Goal: Information Seeking & Learning: Learn about a topic

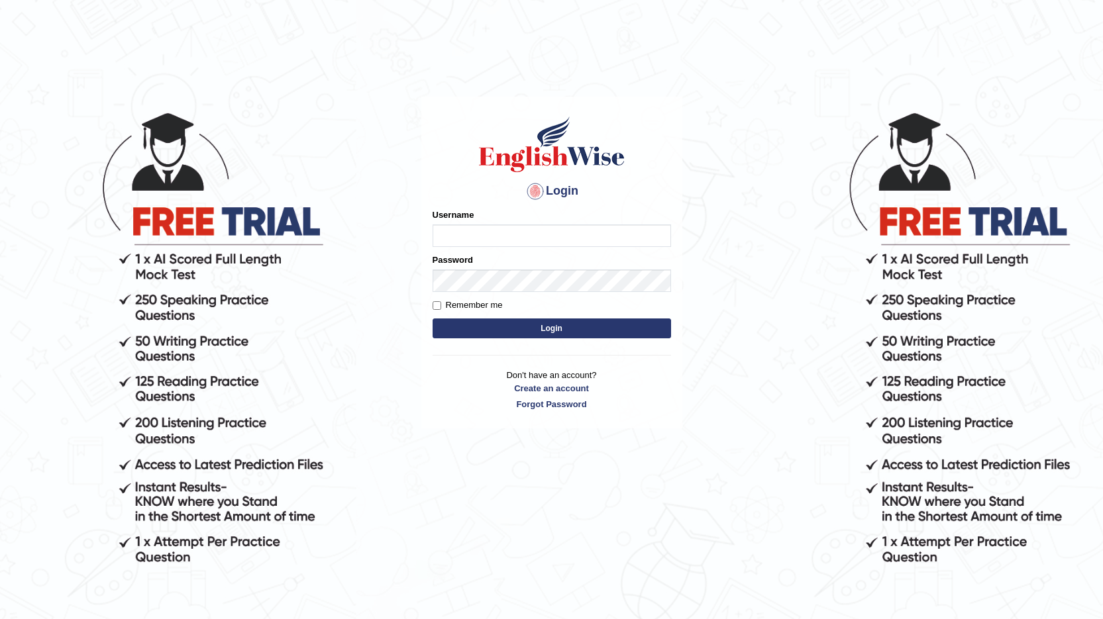
type input "0424979099"
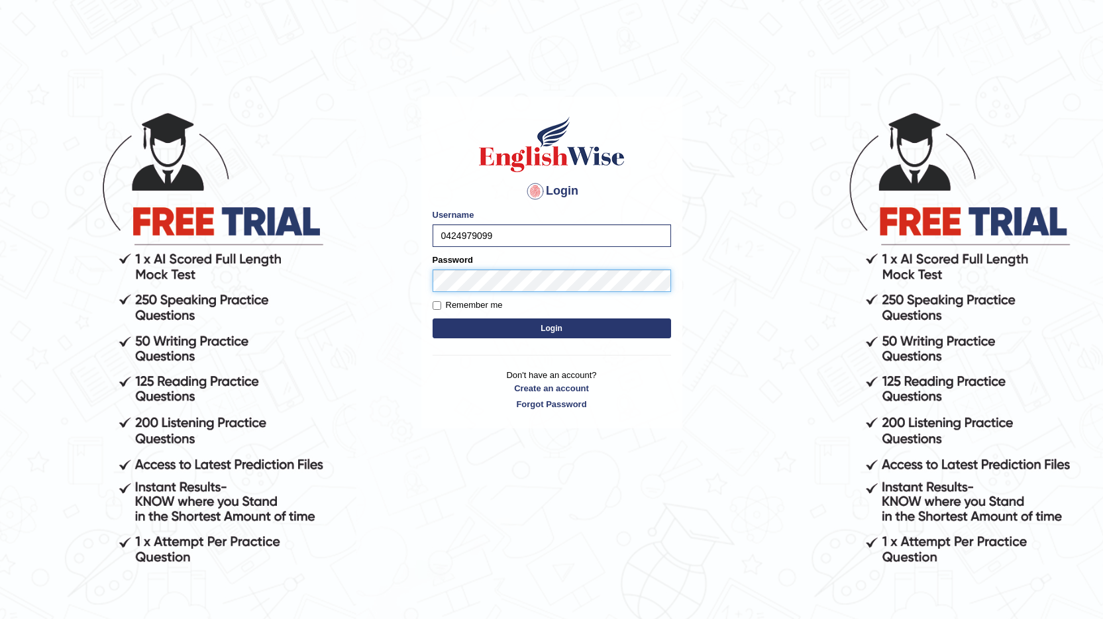
click at [433, 319] on button "Login" at bounding box center [552, 329] width 239 height 20
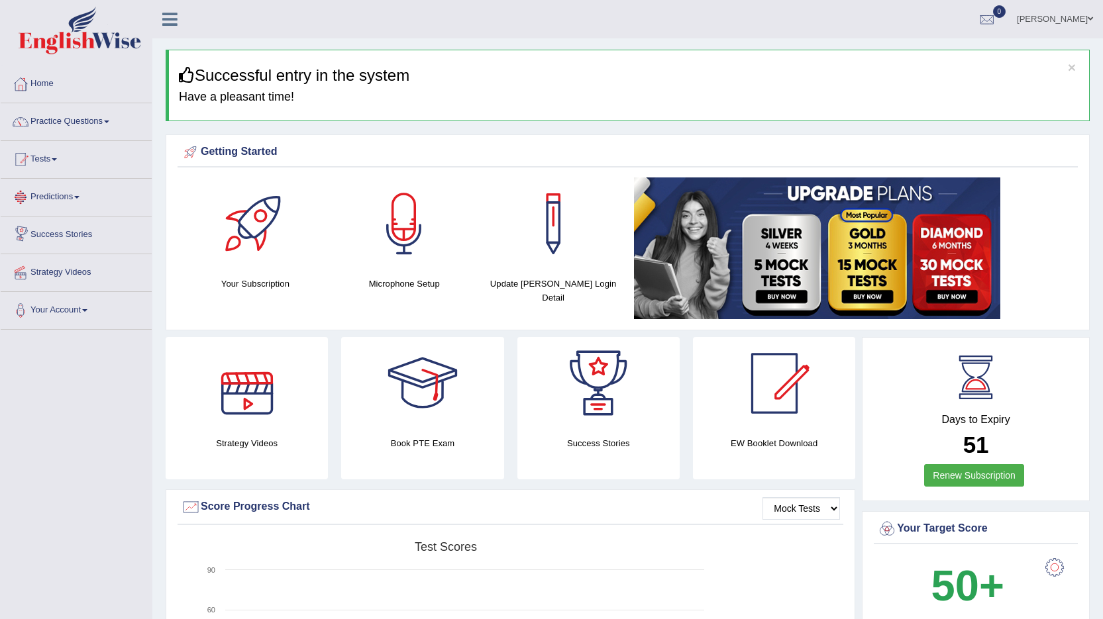
click at [73, 199] on link "Predictions" at bounding box center [76, 195] width 151 height 33
click at [76, 195] on link "Predictions" at bounding box center [75, 195] width 148 height 33
click at [76, 195] on link "Predictions" at bounding box center [76, 195] width 151 height 33
click at [93, 117] on link "Practice Questions" at bounding box center [76, 119] width 151 height 33
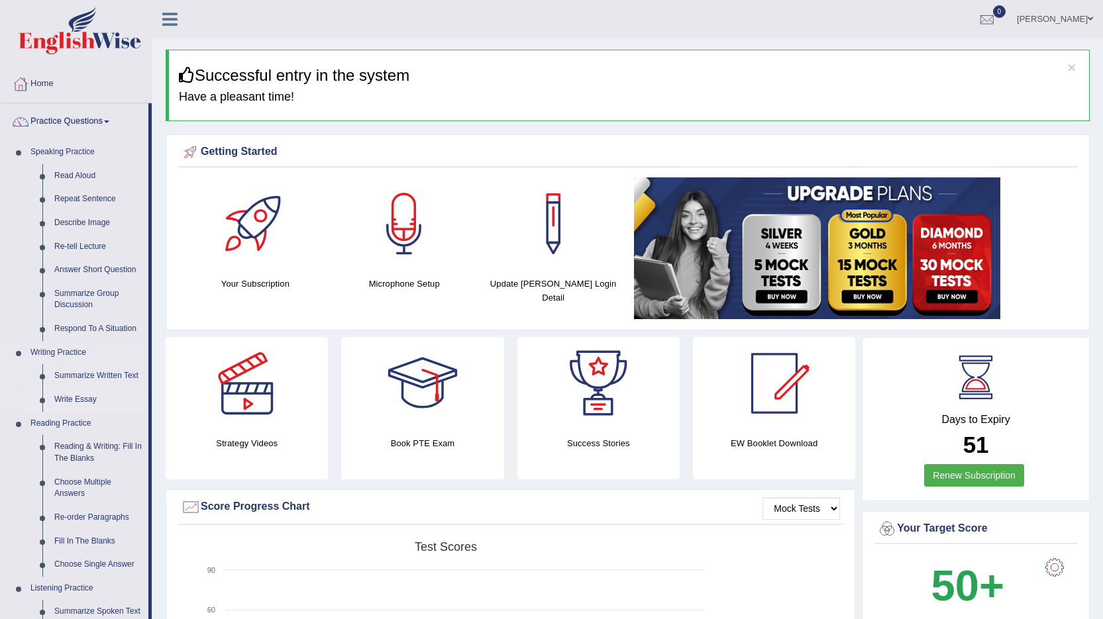
click at [83, 397] on link "Write Essay" at bounding box center [98, 400] width 100 height 24
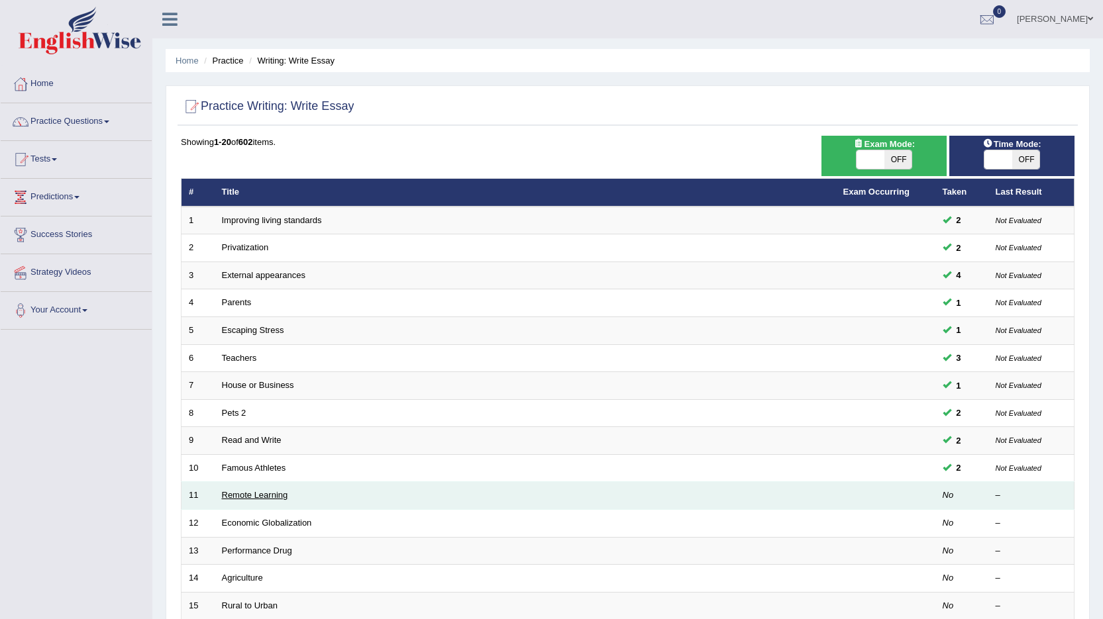
click at [246, 496] on link "Remote Learning" at bounding box center [255, 495] width 66 height 10
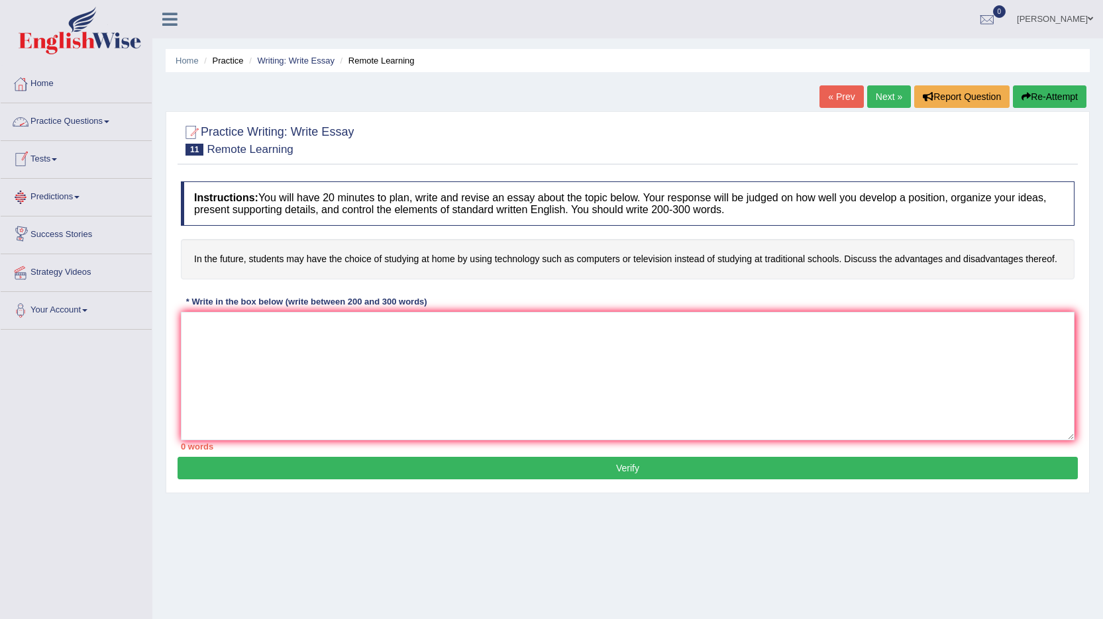
click at [89, 121] on link "Practice Questions" at bounding box center [76, 119] width 151 height 33
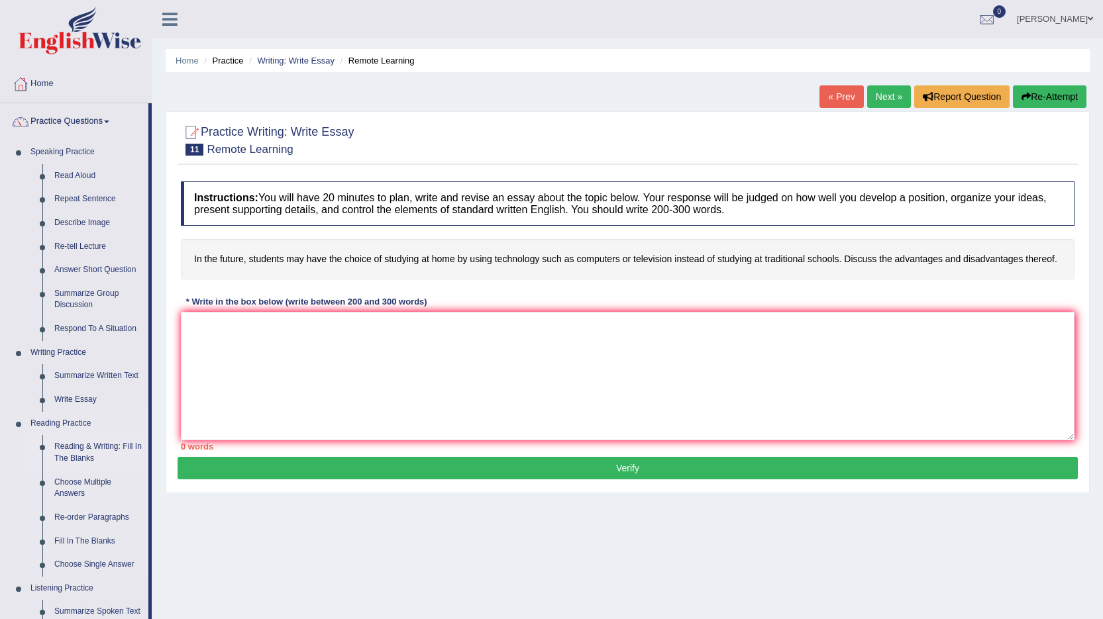
click at [93, 447] on link "Reading & Writing: Fill In The Blanks" at bounding box center [98, 452] width 100 height 35
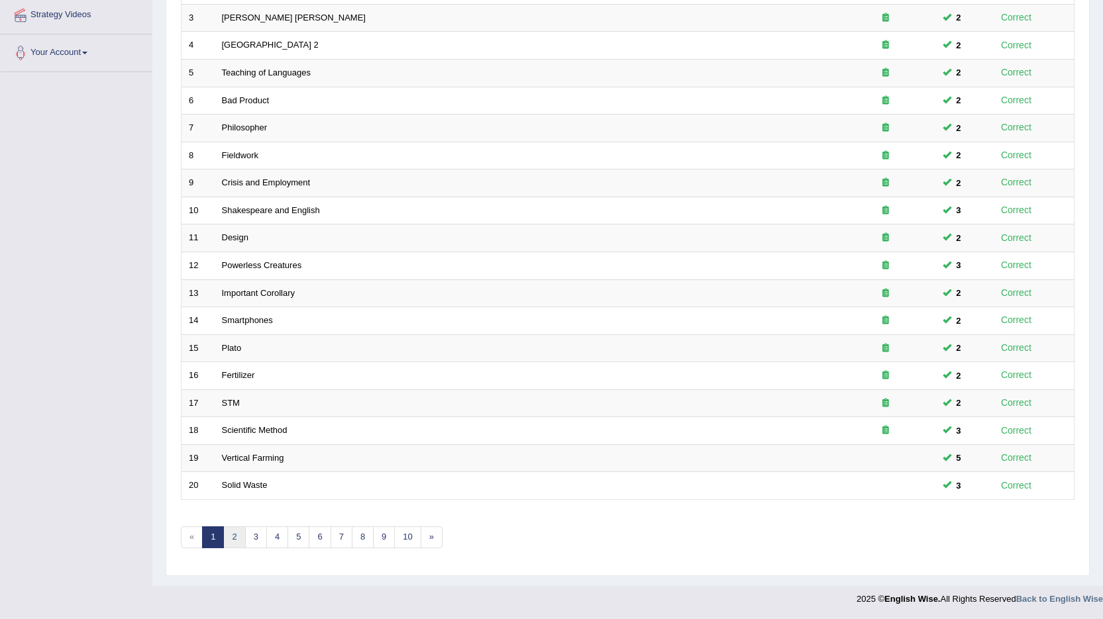
click at [228, 535] on link "2" at bounding box center [234, 538] width 22 height 22
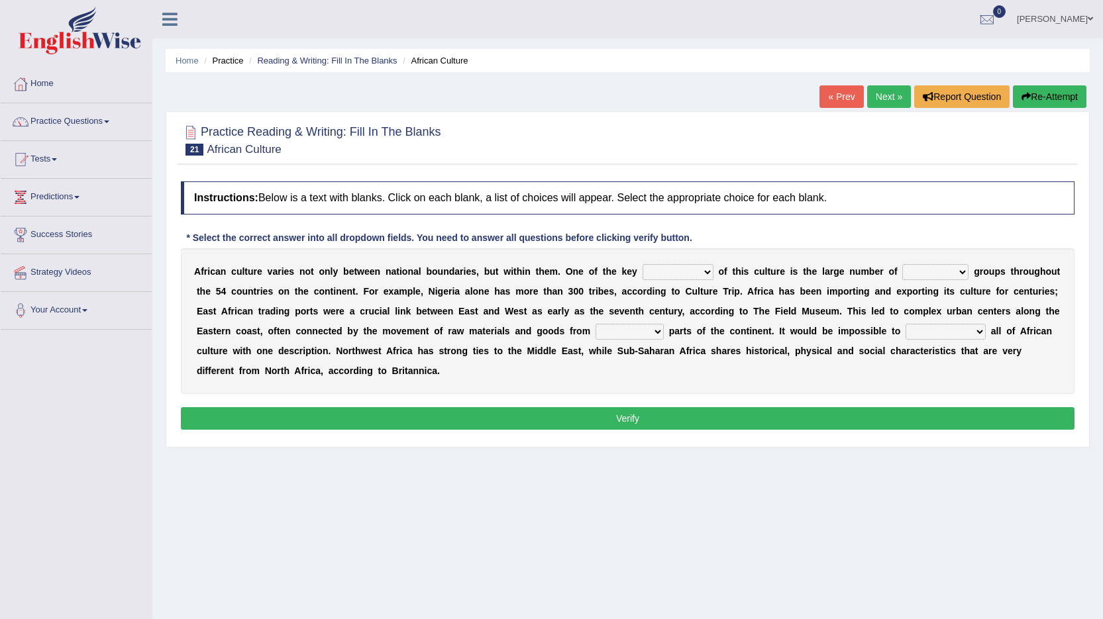
drag, startPoint x: 458, startPoint y: 272, endPoint x: 415, endPoint y: 278, distance: 42.8
click at [415, 278] on div "A f r i c a n c u l t u r e v a r i e s n o t o n l y b e t w e e n n a t i o n…" at bounding box center [628, 321] width 894 height 146
click at [449, 270] on b "d" at bounding box center [452, 271] width 6 height 11
click at [676, 272] on select "conjectures features issues doubts" at bounding box center [678, 272] width 71 height 16
select select "features"
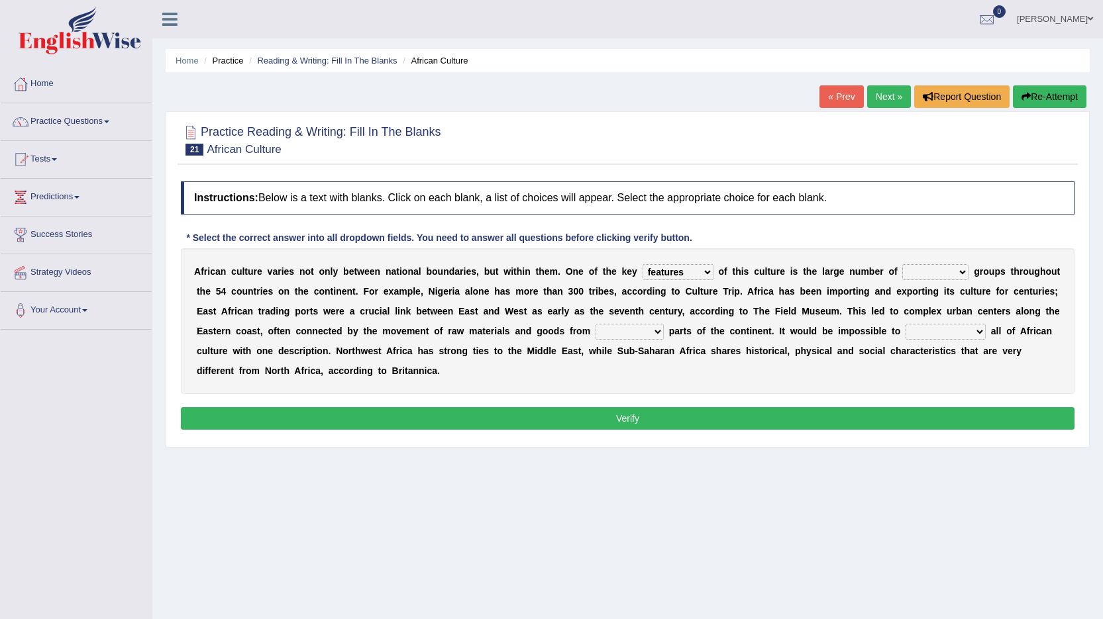
click at [643, 264] on select "conjectures features issues doubts" at bounding box center [678, 272] width 71 height 16
click at [920, 269] on select "ethic ethnic eugenic epic" at bounding box center [935, 272] width 66 height 16
select select "ethnic"
click at [902, 264] on select "ethic ethnic eugenic epic" at bounding box center [935, 272] width 66 height 16
click at [596, 333] on select "forelocked interlocked unlocked landlocked" at bounding box center [630, 332] width 68 height 16
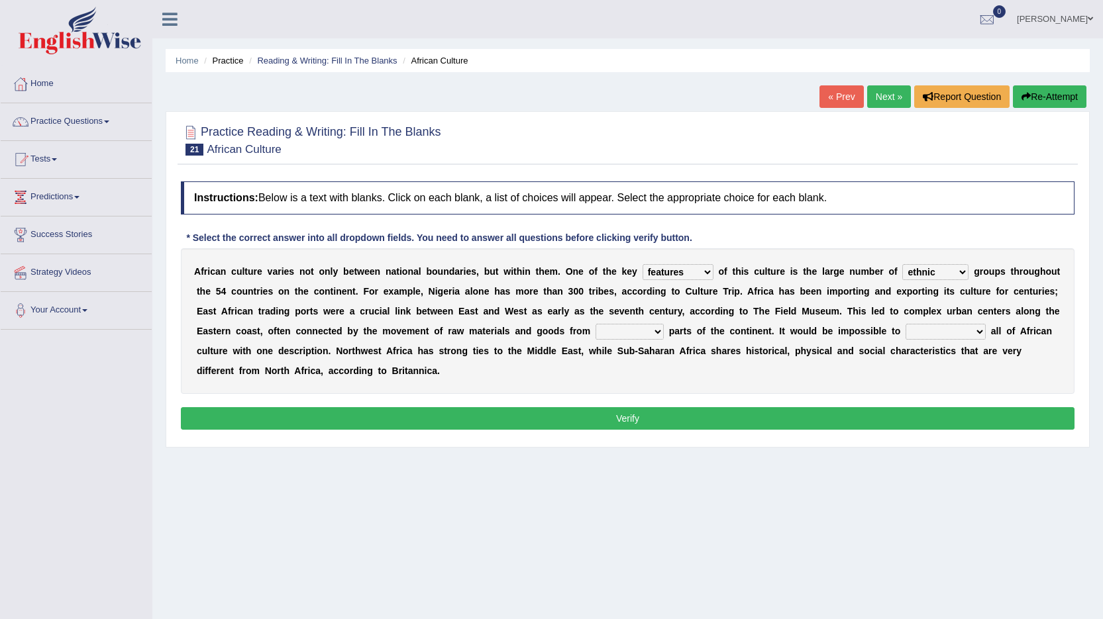
select select "landlocked"
click at [596, 324] on select "forelocked interlocked unlocked landlocked" at bounding box center [630, 332] width 68 height 16
click at [906, 329] on select "characterize conceptualize symbolize synthesize" at bounding box center [946, 332] width 80 height 16
click at [906, 324] on select "characterize conceptualize symbolize synthesize" at bounding box center [946, 332] width 80 height 16
click at [906, 326] on select "characterize conceptualize symbolize synthesize" at bounding box center [946, 332] width 80 height 16
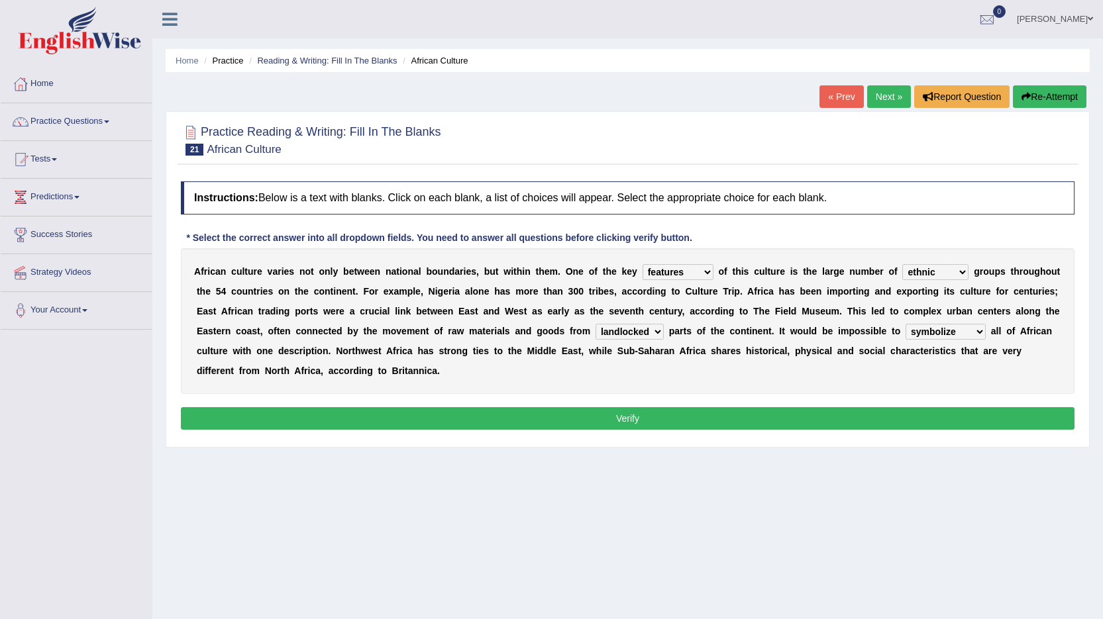
select select "characterize"
click at [906, 324] on select "characterize conceptualize symbolize synthesize" at bounding box center [946, 332] width 80 height 16
click at [627, 416] on button "Verify" at bounding box center [628, 418] width 894 height 23
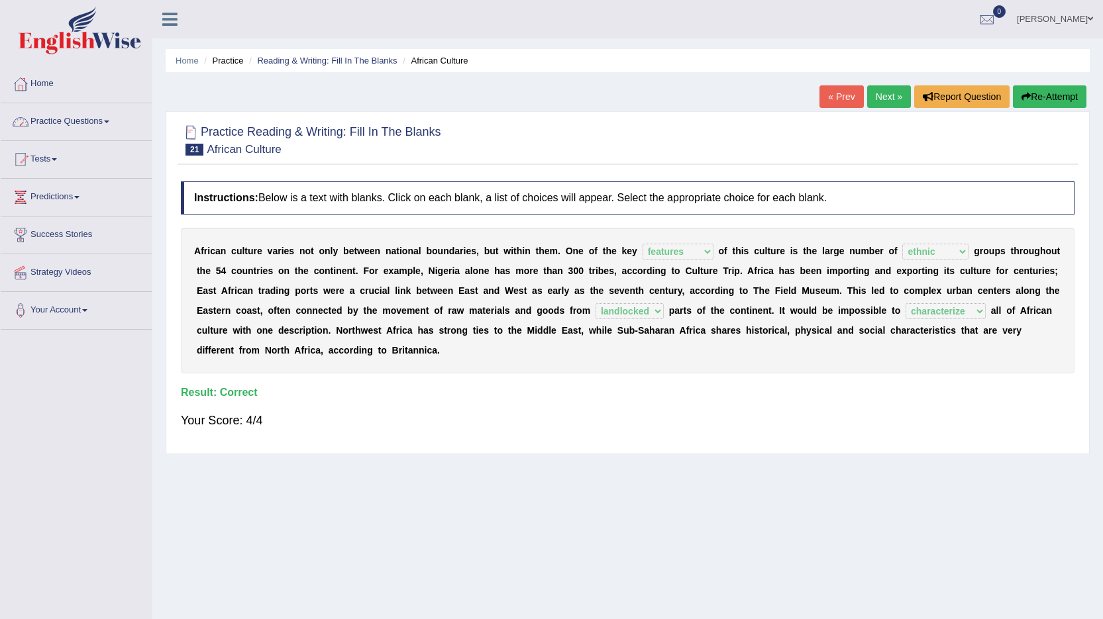
click at [886, 93] on link "Next »" at bounding box center [889, 96] width 44 height 23
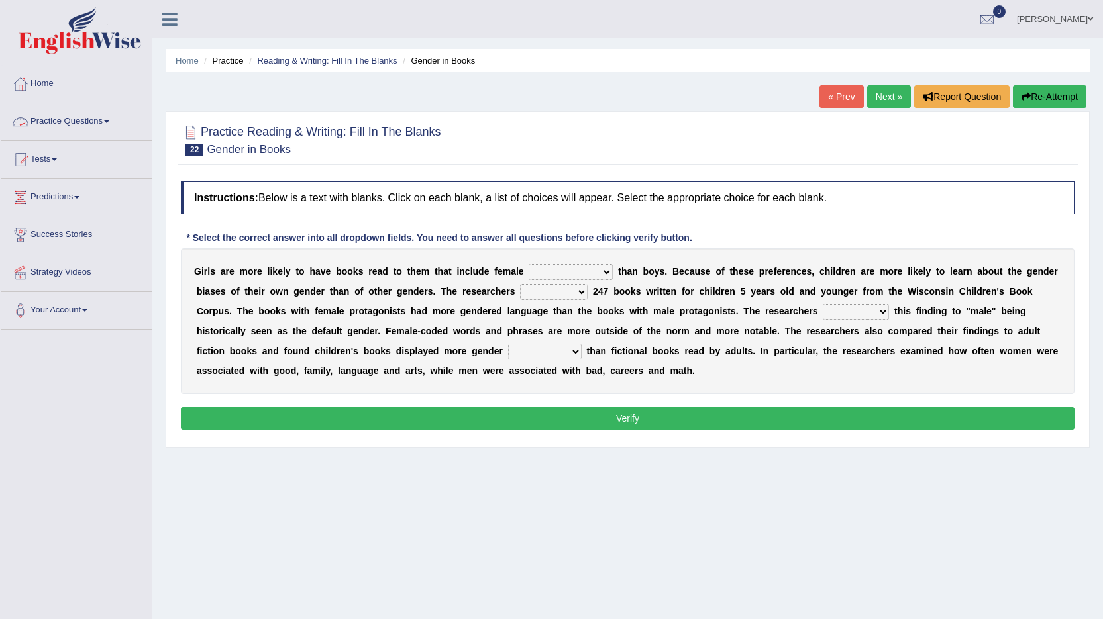
click at [96, 123] on link "Practice Questions" at bounding box center [76, 119] width 151 height 33
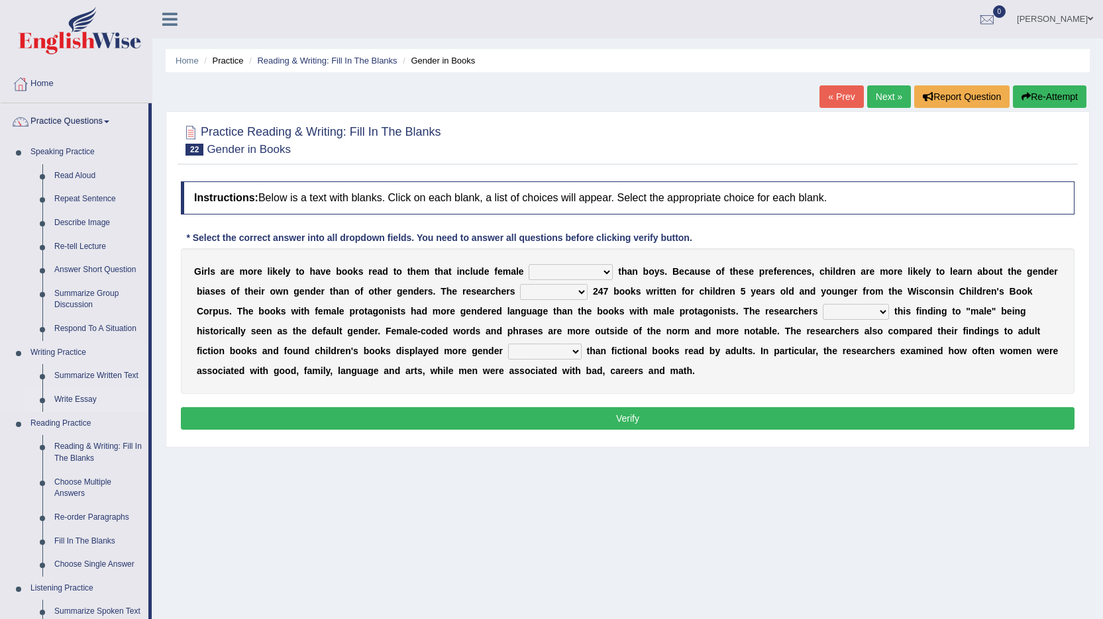
click at [79, 399] on link "Write Essay" at bounding box center [98, 400] width 100 height 24
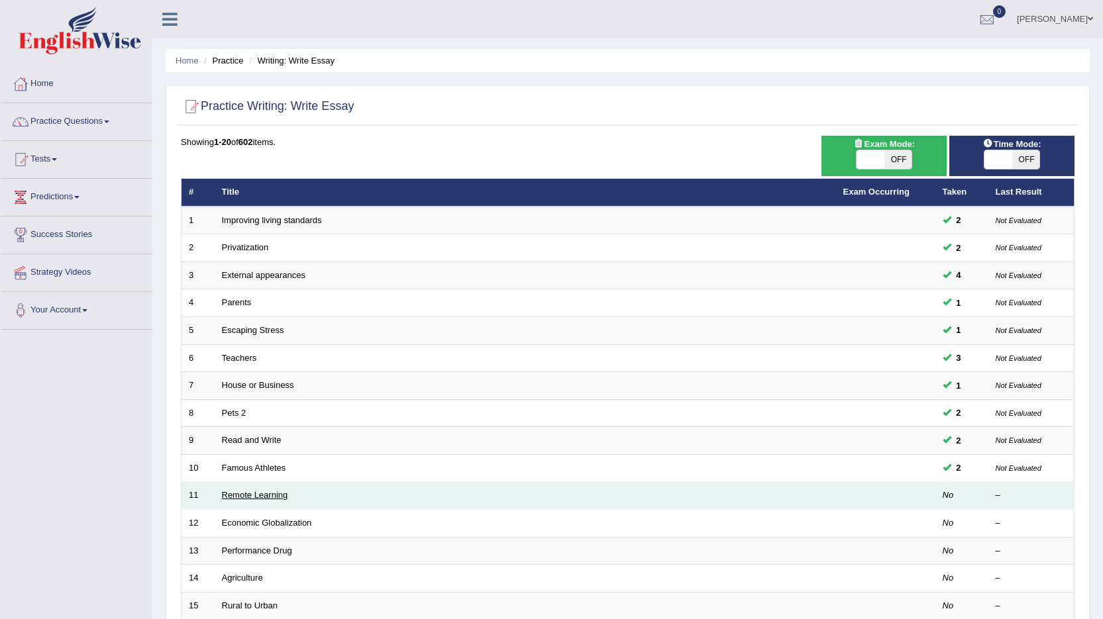
click at [264, 498] on link "Remote Learning" at bounding box center [255, 495] width 66 height 10
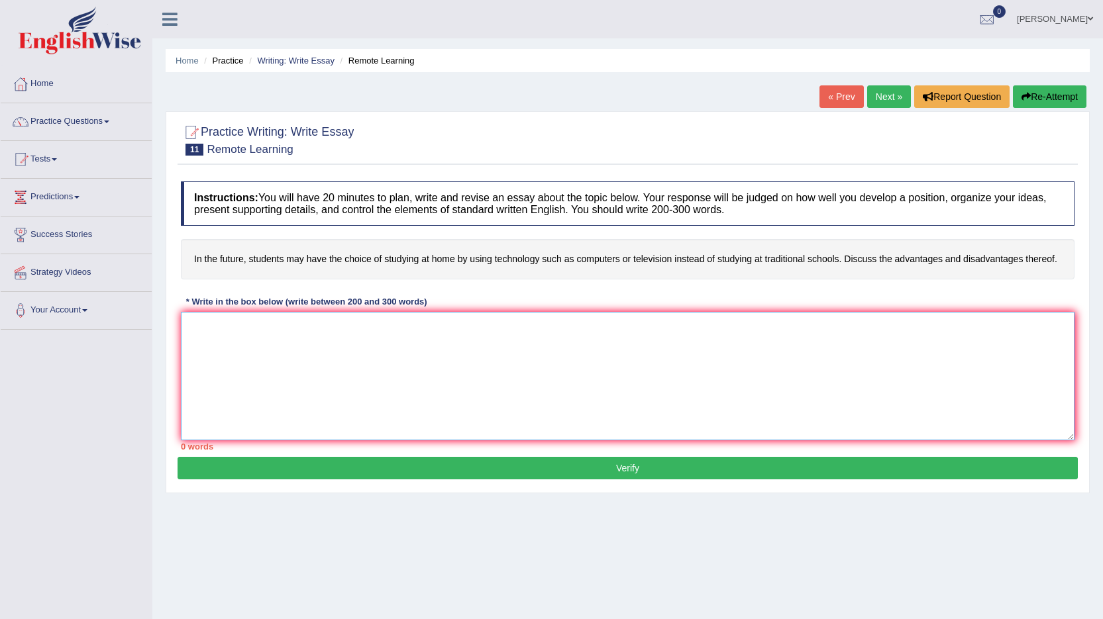
click at [267, 353] on textarea at bounding box center [628, 376] width 894 height 129
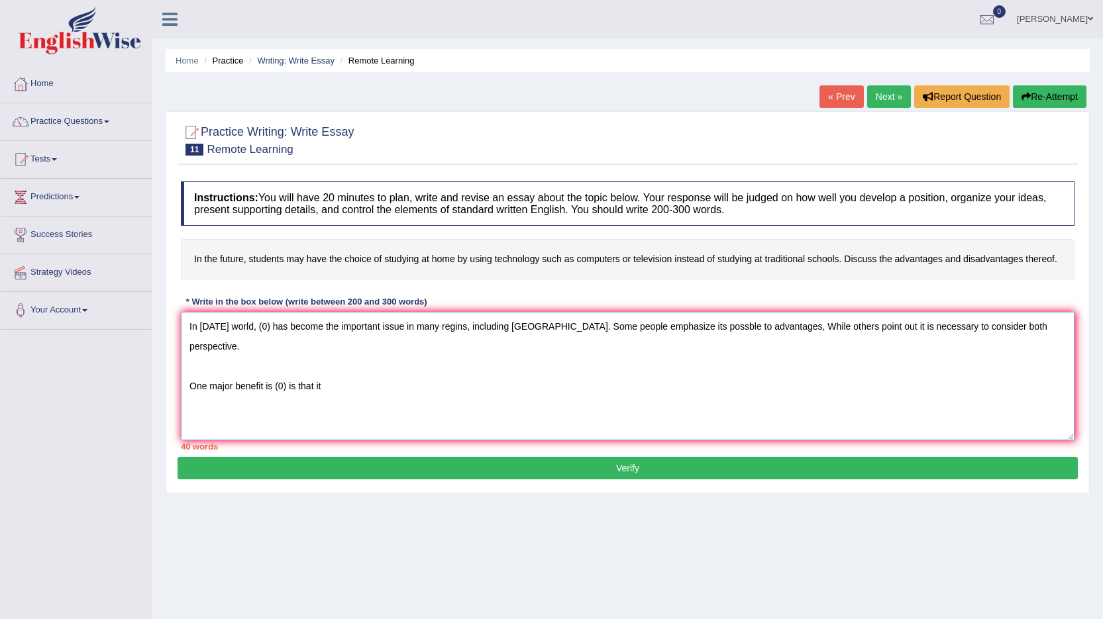
click at [323, 327] on textarea "In [DATE] world, (0) has become the important issue in many regins, including […" at bounding box center [628, 376] width 894 height 129
click at [335, 327] on textarea "In today's world, (0) has become the important issue in many regins, including …" at bounding box center [628, 376] width 894 height 129
click at [336, 325] on textarea "In today's world, (0) has become the important issue in many regins, including …" at bounding box center [628, 376] width 894 height 129
click at [456, 327] on textarea "In today's world, (0) has become an important issue in many regins, including A…" at bounding box center [628, 376] width 894 height 129
click at [671, 329] on textarea "In today's world, (0) has become an important issue in many regions, including …" at bounding box center [628, 376] width 894 height 129
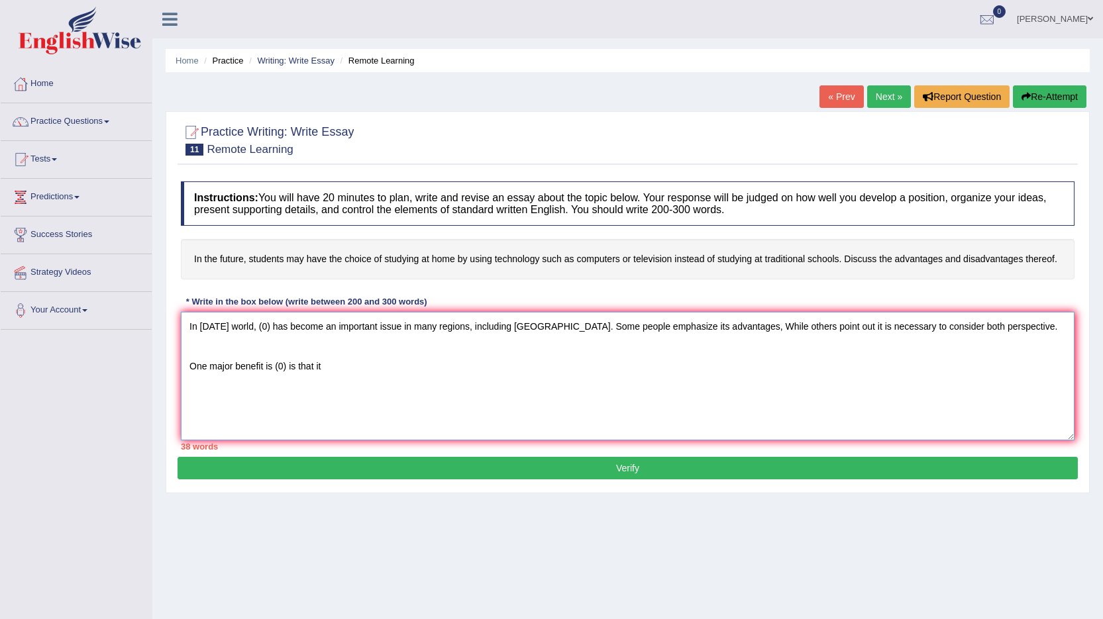
click at [729, 326] on textarea "In today's world, (0) has become an important issue in many regions, including …" at bounding box center [628, 376] width 894 height 129
click at [812, 327] on textarea "In today's world, (0) has become an important issue in many regions, including …" at bounding box center [628, 376] width 894 height 129
click at [270, 367] on textarea "In today's world, (0) has become an important issue in many regions, including …" at bounding box center [628, 376] width 894 height 129
click at [333, 366] on textarea "In today's world, (0) has become an important issue in many regions, including …" at bounding box center [628, 376] width 894 height 129
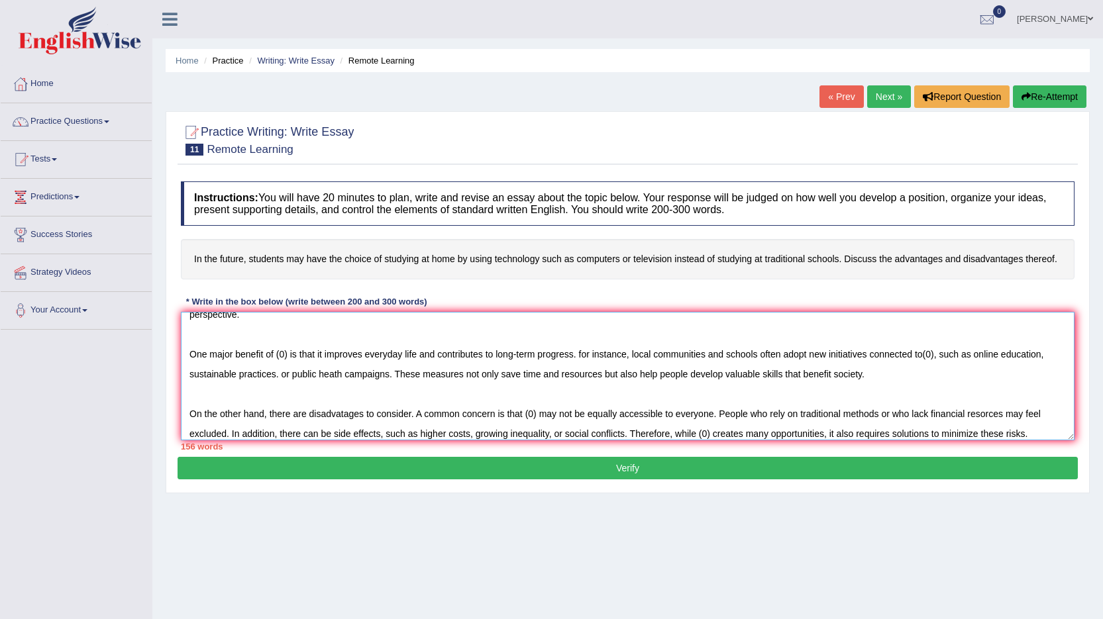
scroll to position [52, 0]
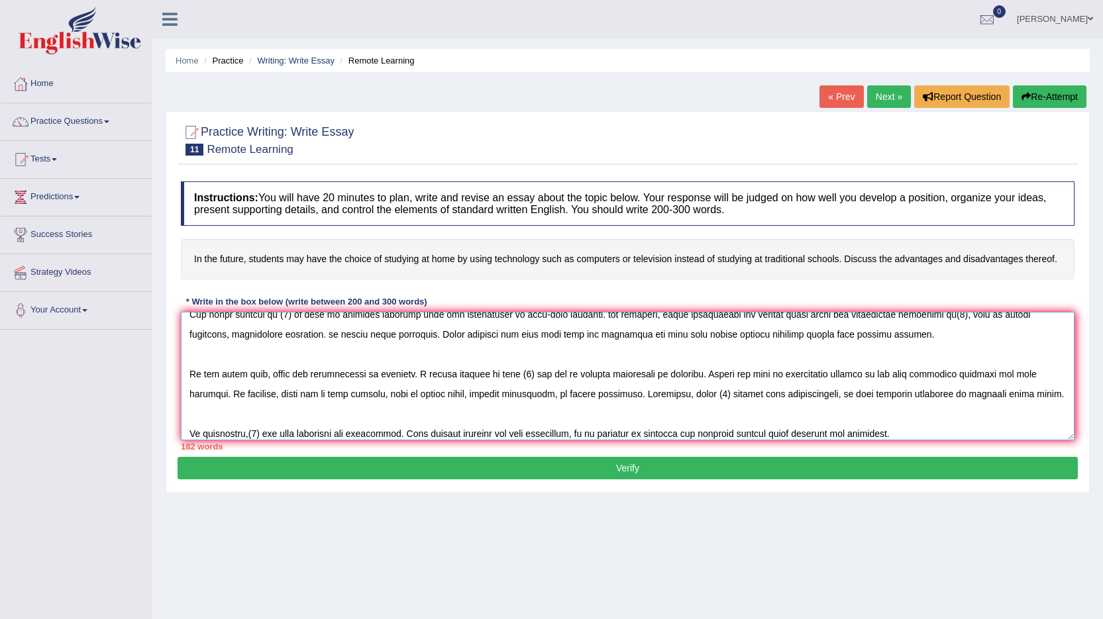
click at [365, 380] on textarea at bounding box center [628, 376] width 894 height 129
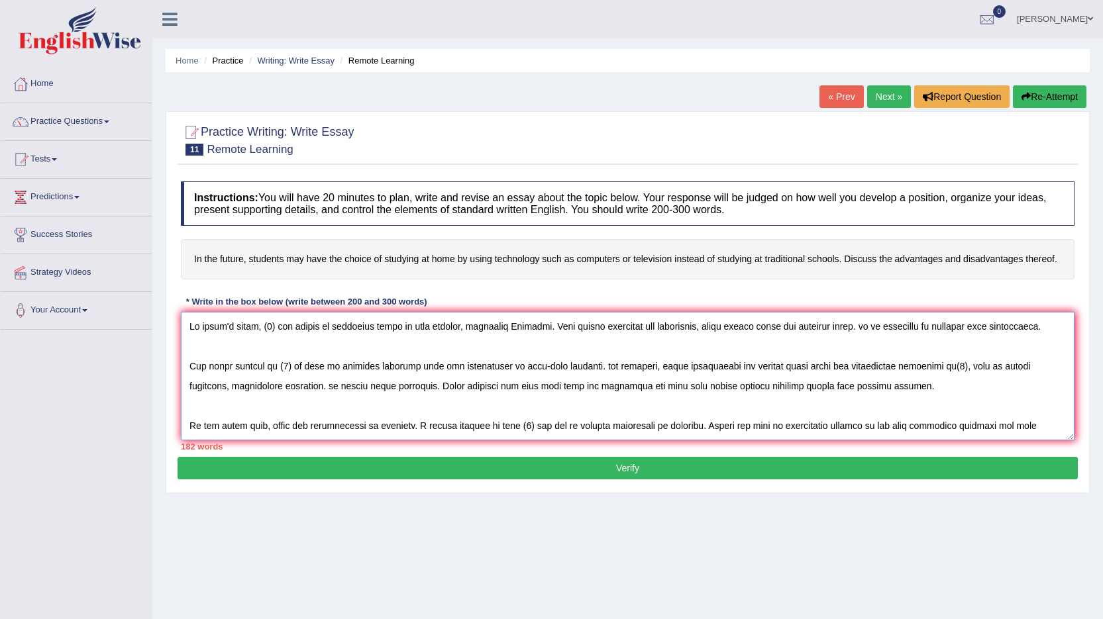
click at [270, 327] on textarea at bounding box center [628, 376] width 894 height 129
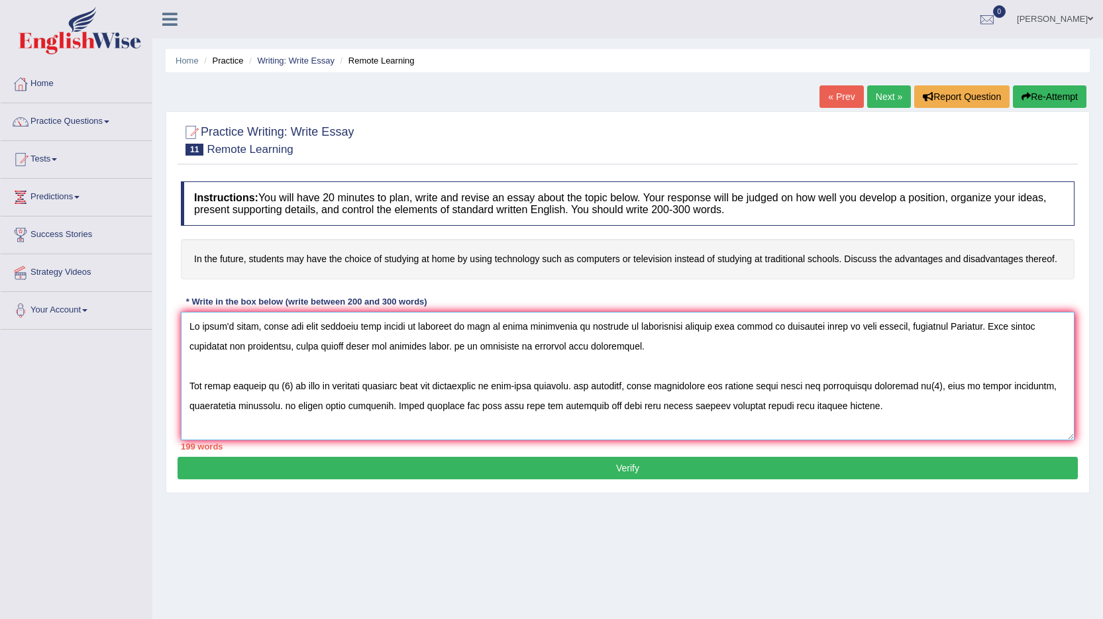
click at [286, 388] on textarea at bounding box center [628, 376] width 894 height 129
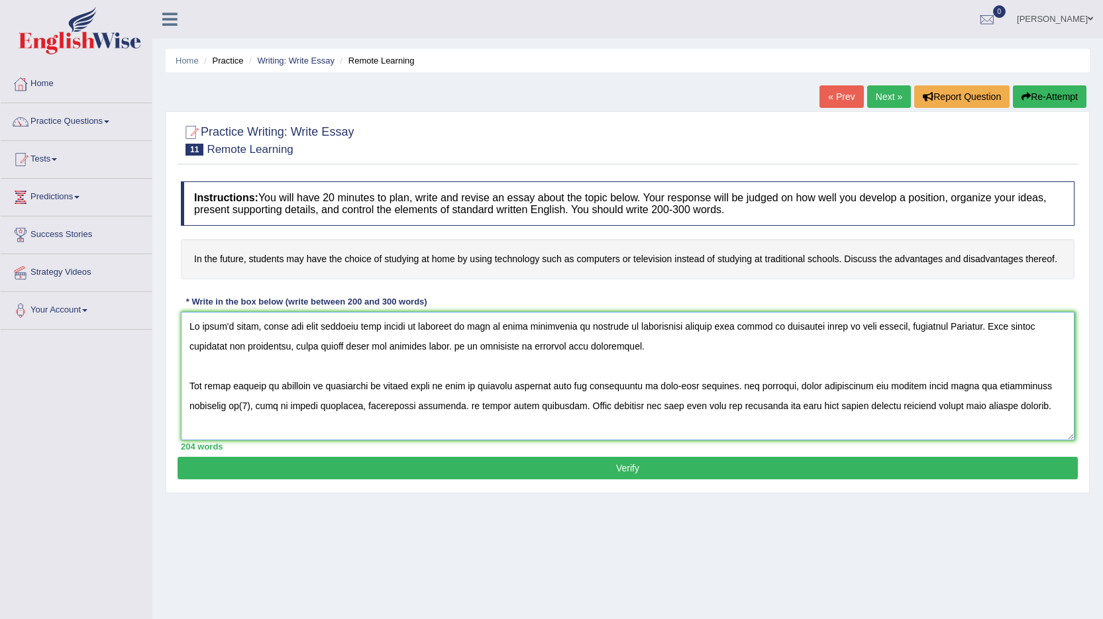
click at [402, 388] on textarea at bounding box center [628, 376] width 894 height 129
click at [254, 407] on textarea at bounding box center [628, 376] width 894 height 129
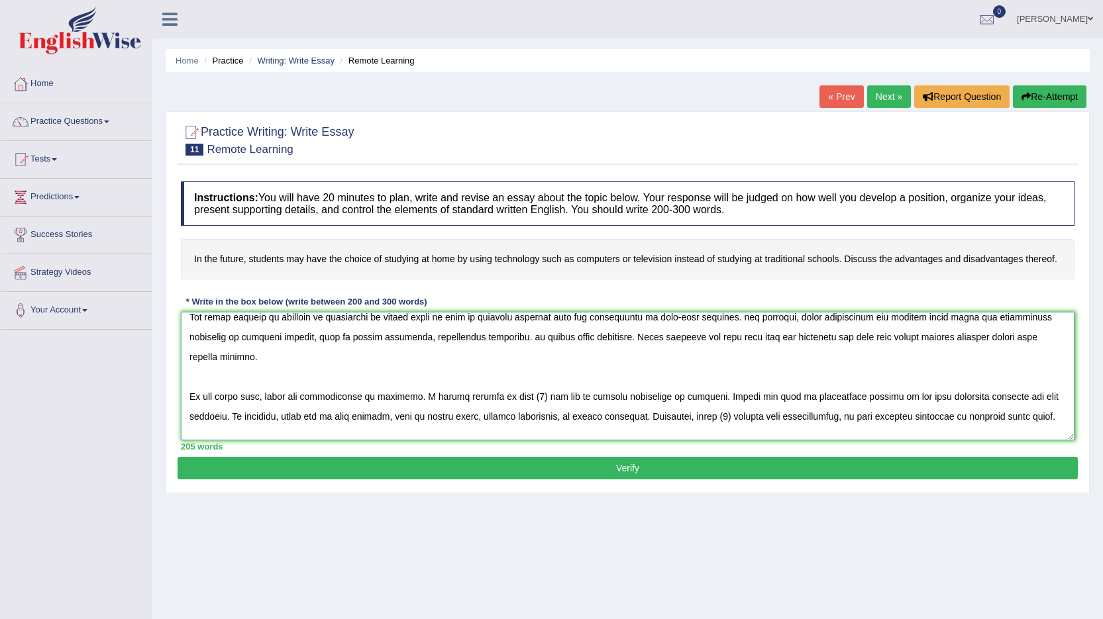
scroll to position [99, 0]
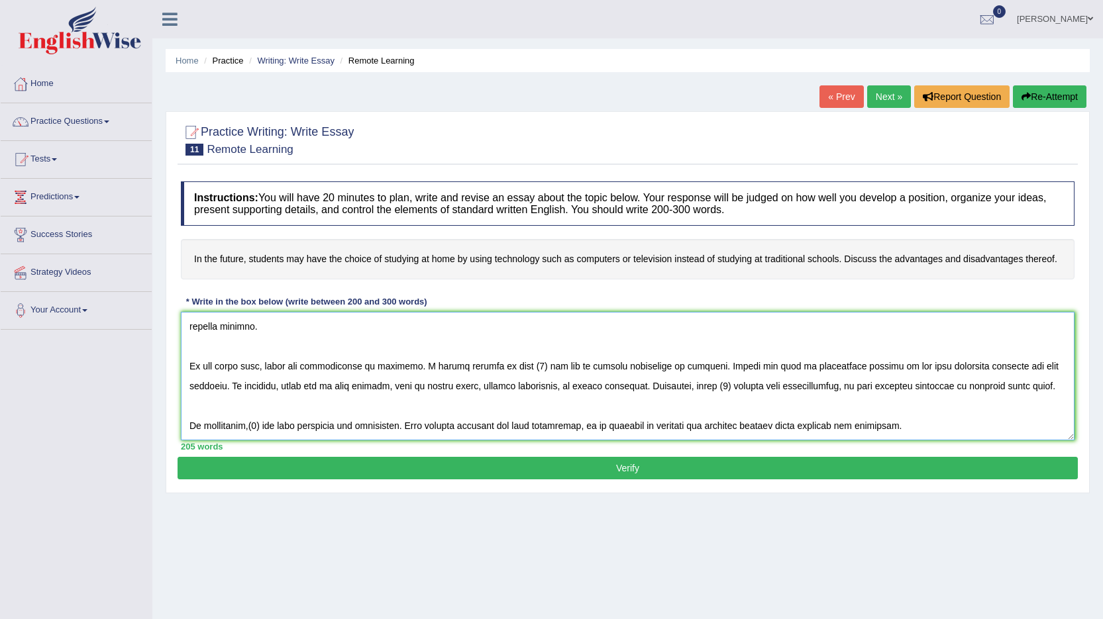
click at [535, 366] on textarea at bounding box center [628, 376] width 894 height 129
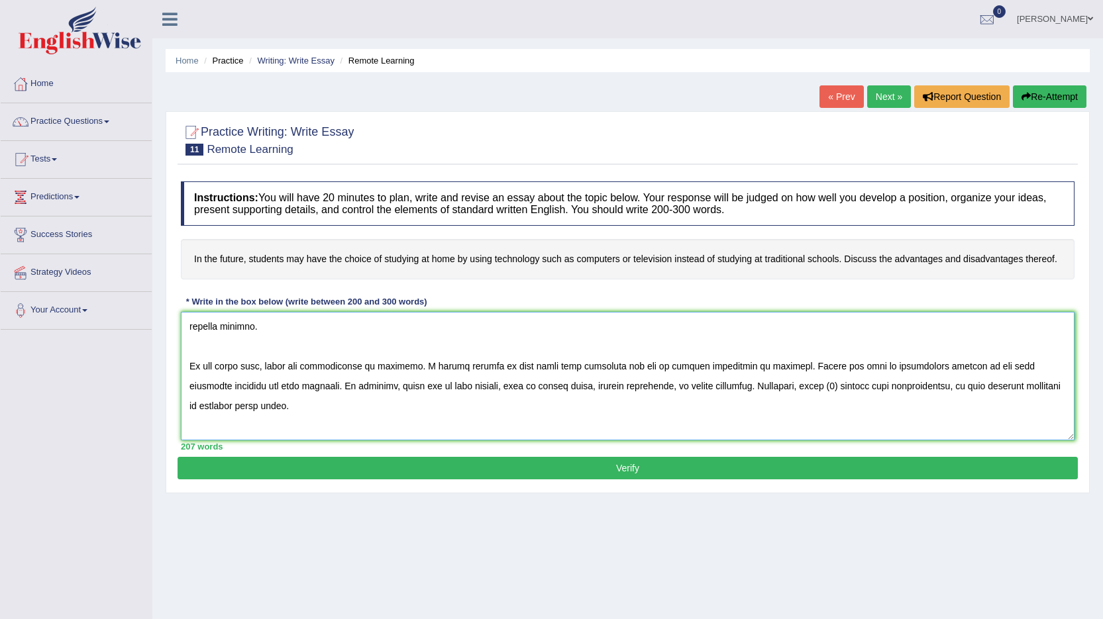
click at [604, 364] on textarea at bounding box center [628, 376] width 894 height 129
click at [784, 387] on textarea at bounding box center [628, 376] width 894 height 129
click at [929, 387] on textarea at bounding box center [628, 376] width 894 height 129
click at [936, 389] on textarea at bounding box center [628, 376] width 894 height 129
click at [991, 385] on textarea at bounding box center [628, 376] width 894 height 129
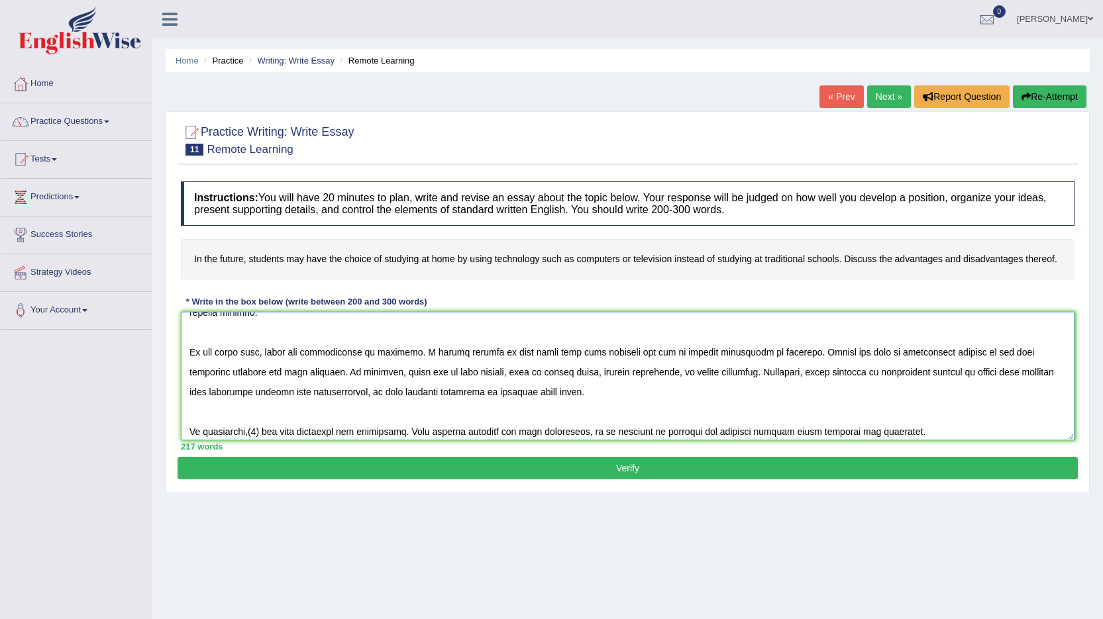
scroll to position [119, 0]
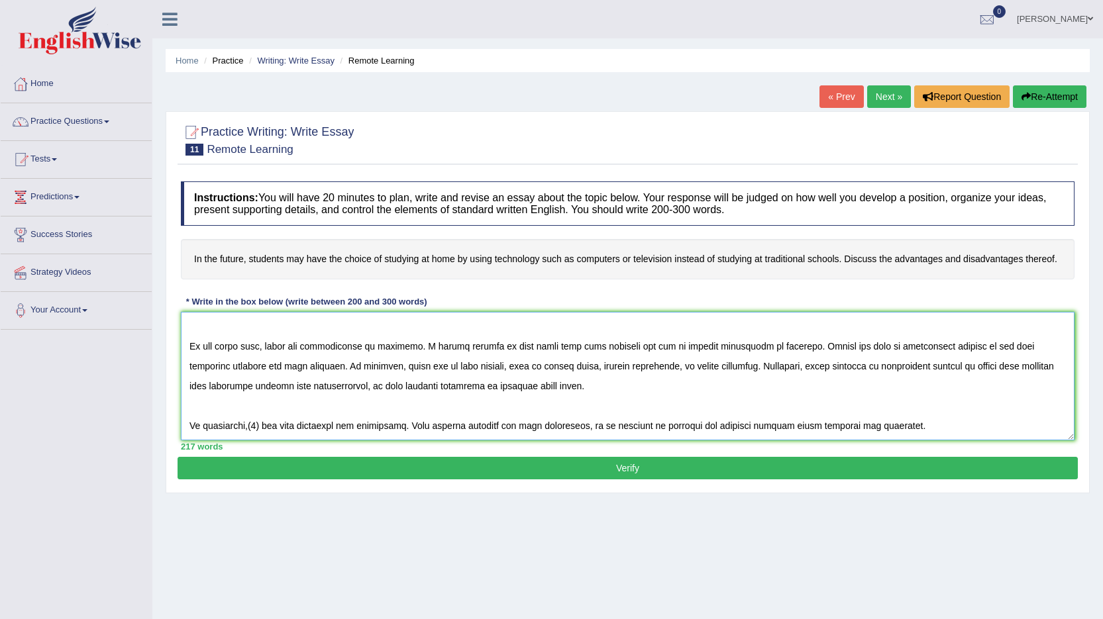
click at [257, 426] on textarea at bounding box center [628, 376] width 894 height 129
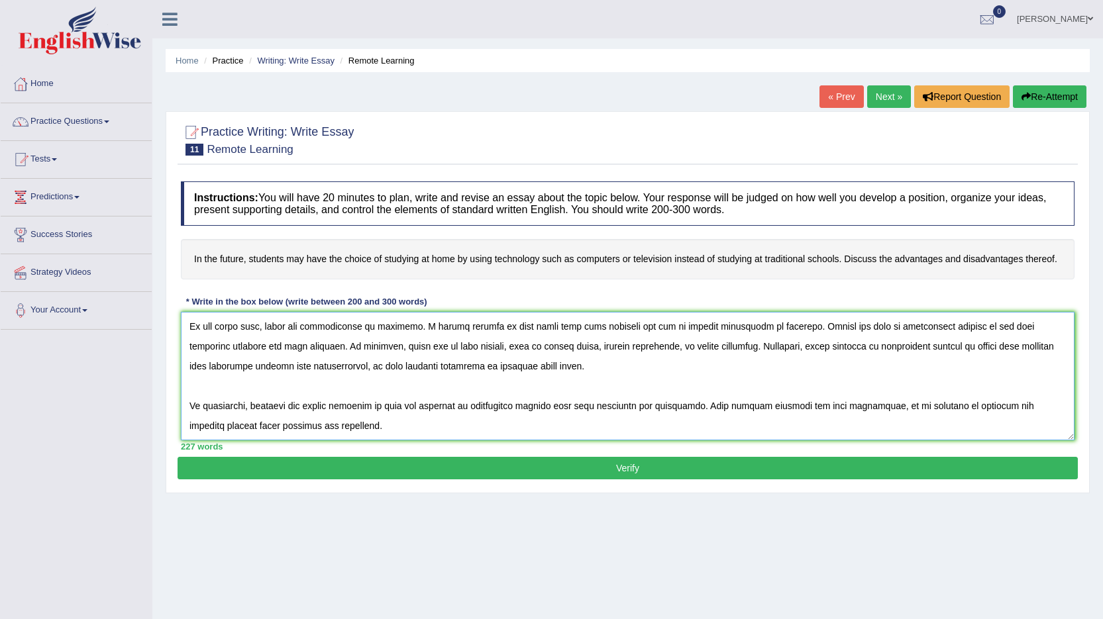
type textarea "In today's world, there are many students have choice of studying at home by us…"
click at [609, 464] on button "Verify" at bounding box center [628, 468] width 900 height 23
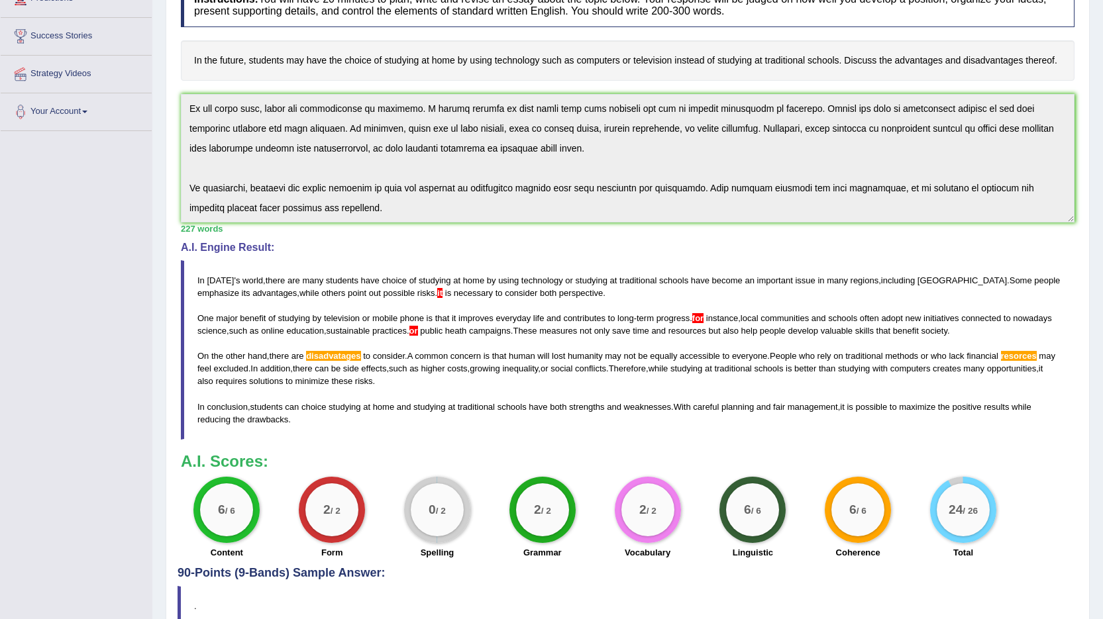
scroll to position [0, 0]
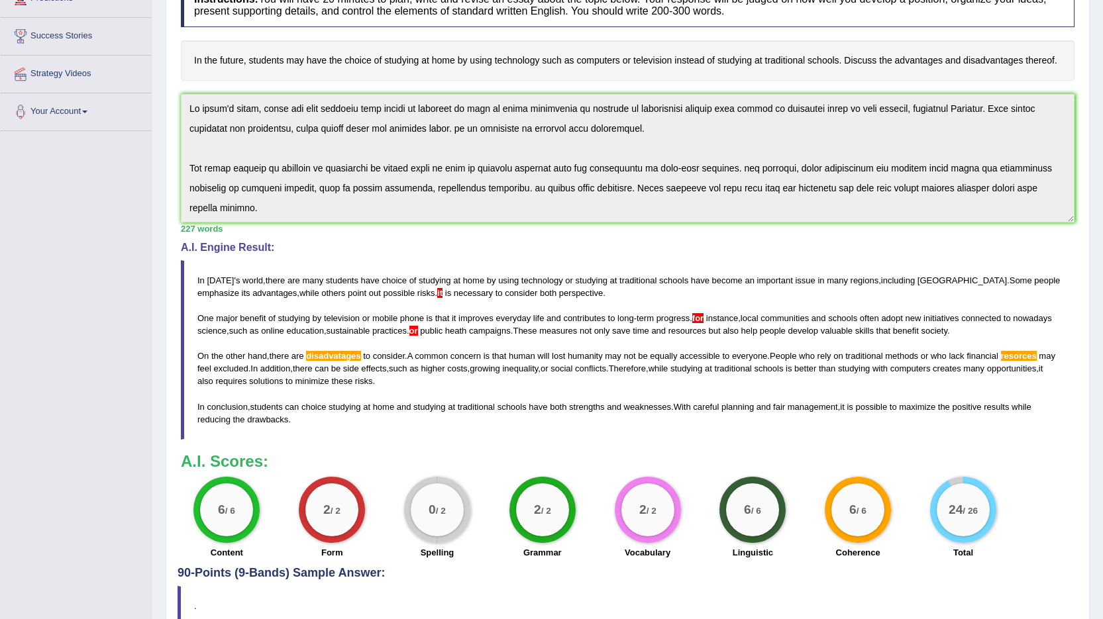
click at [167, 54] on div "Practice Writing: Write Essay 11 Remote Learning Instructions: You will have 20…" at bounding box center [628, 280] width 924 height 735
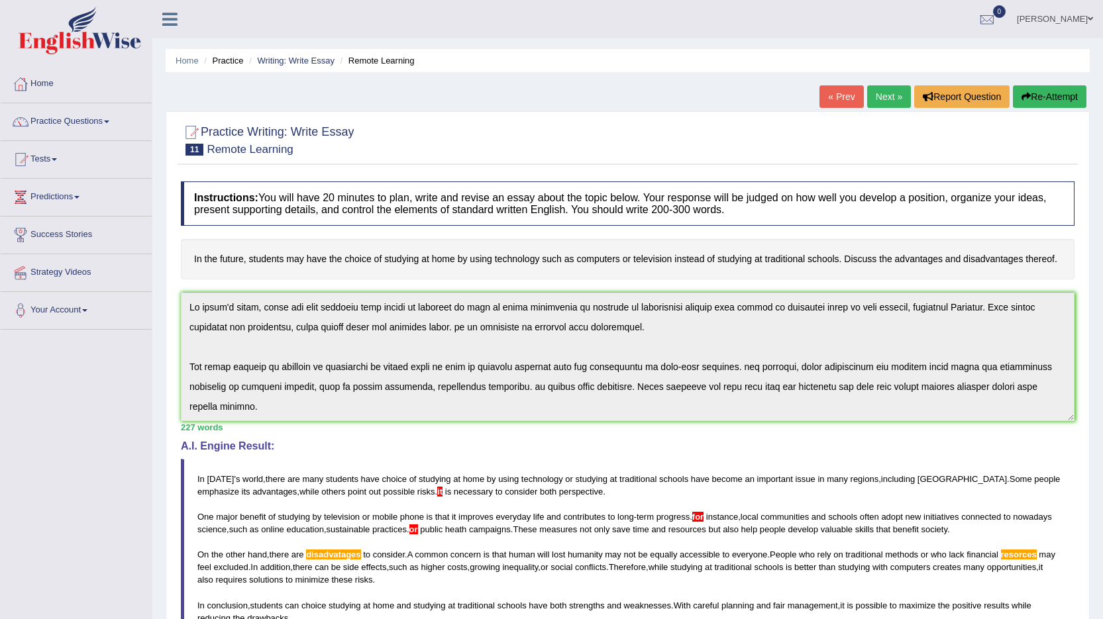
click at [1051, 93] on button "Re-Attempt" at bounding box center [1050, 96] width 74 height 23
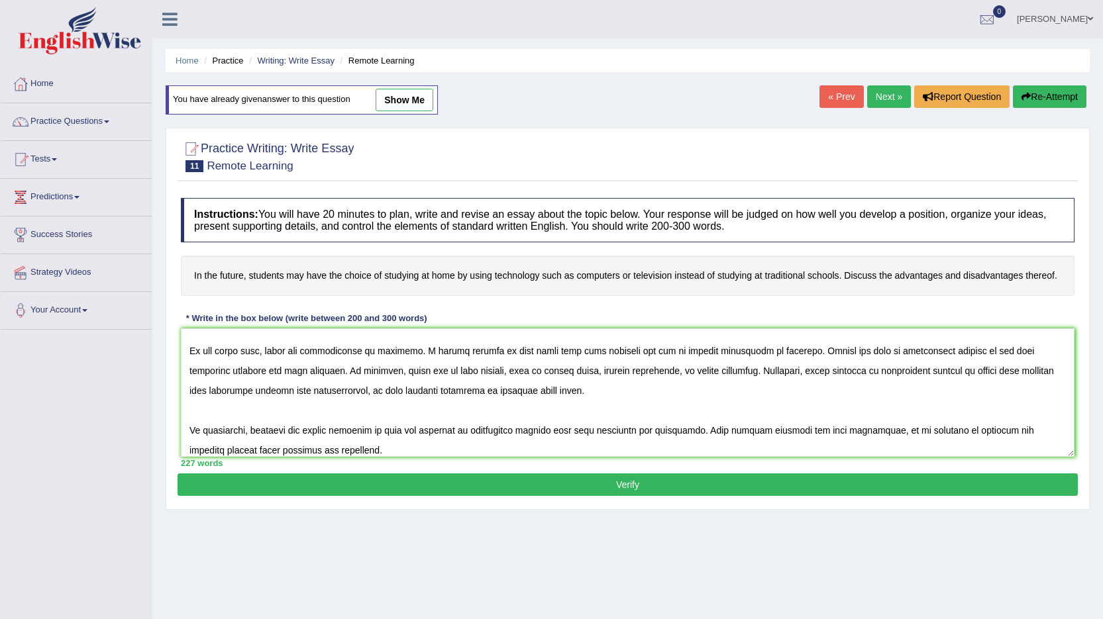
scroll to position [139, 0]
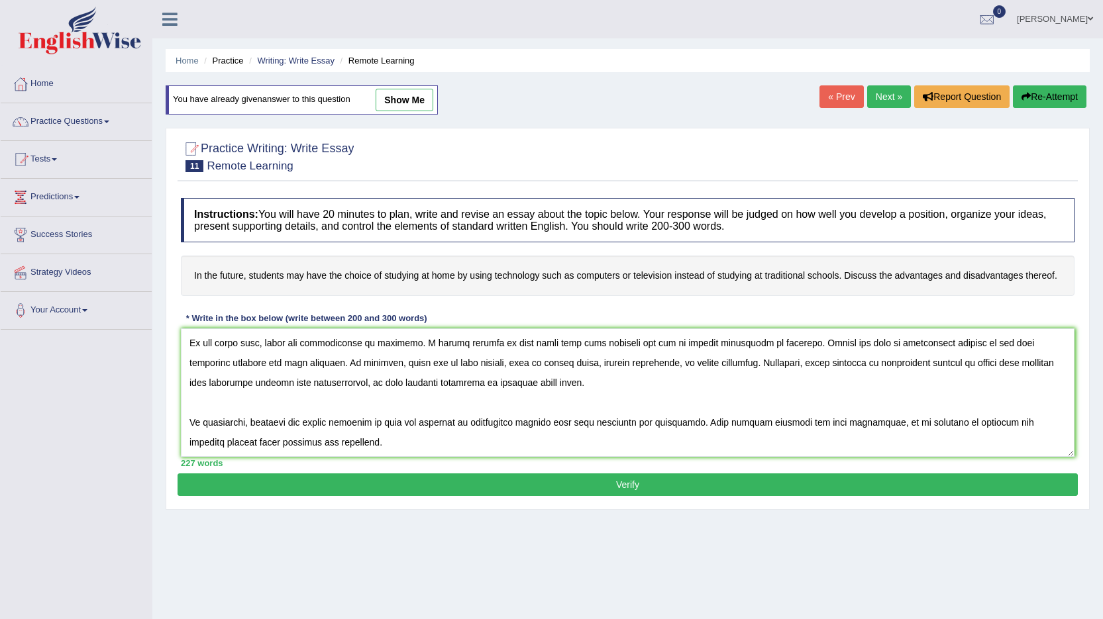
click at [557, 373] on textarea at bounding box center [628, 393] width 894 height 129
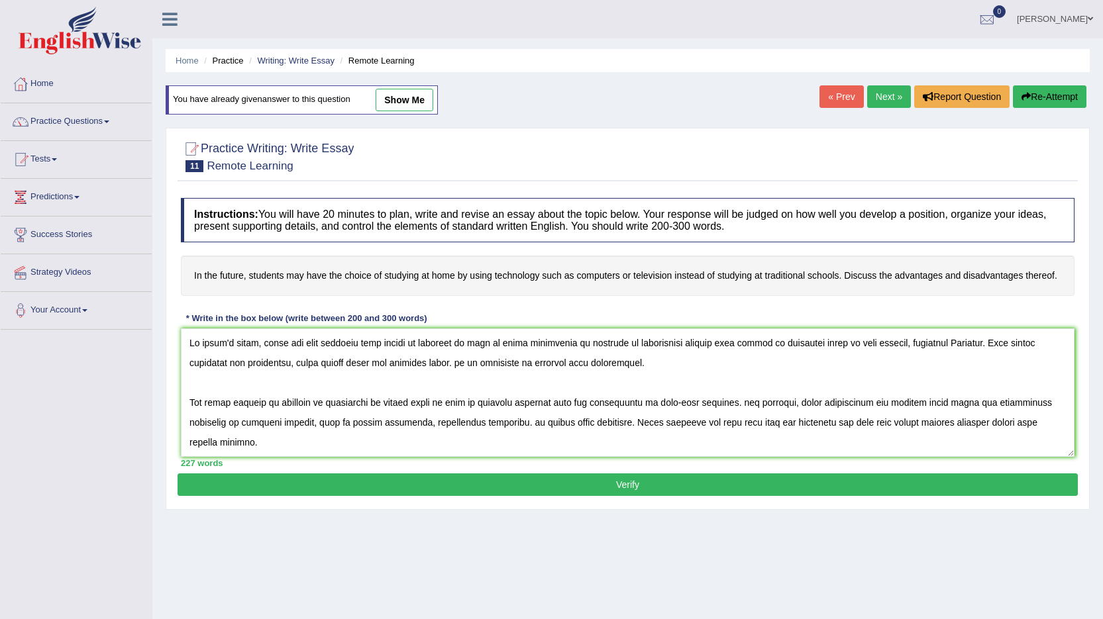
click at [489, 364] on textarea at bounding box center [628, 393] width 894 height 129
click at [726, 403] on textarea at bounding box center [628, 393] width 894 height 129
click at [527, 423] on textarea at bounding box center [628, 393] width 894 height 129
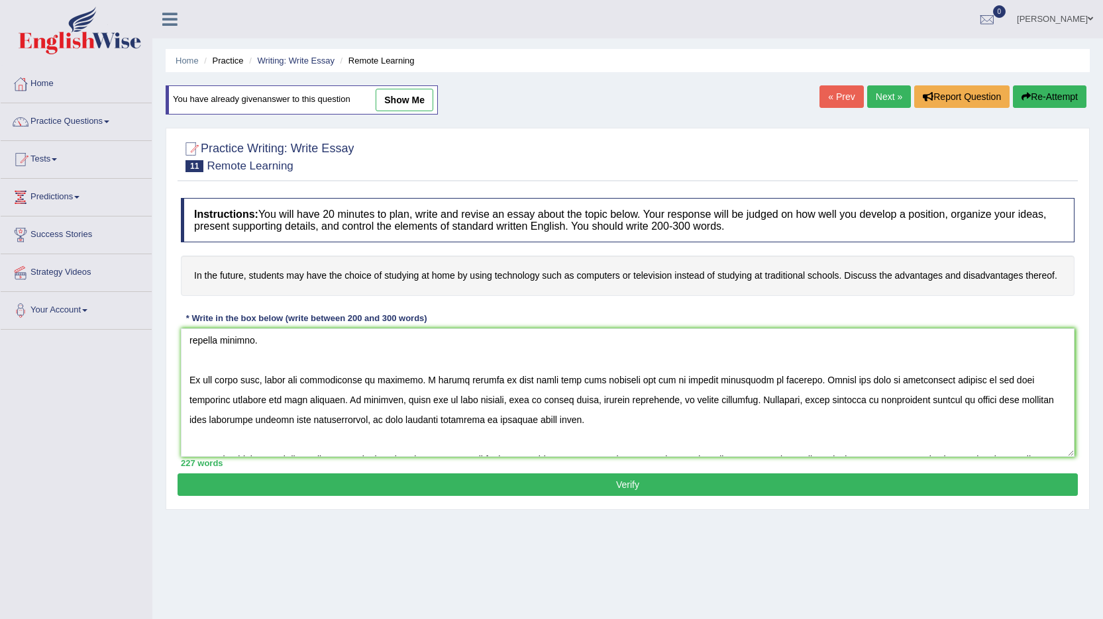
scroll to position [73, 0]
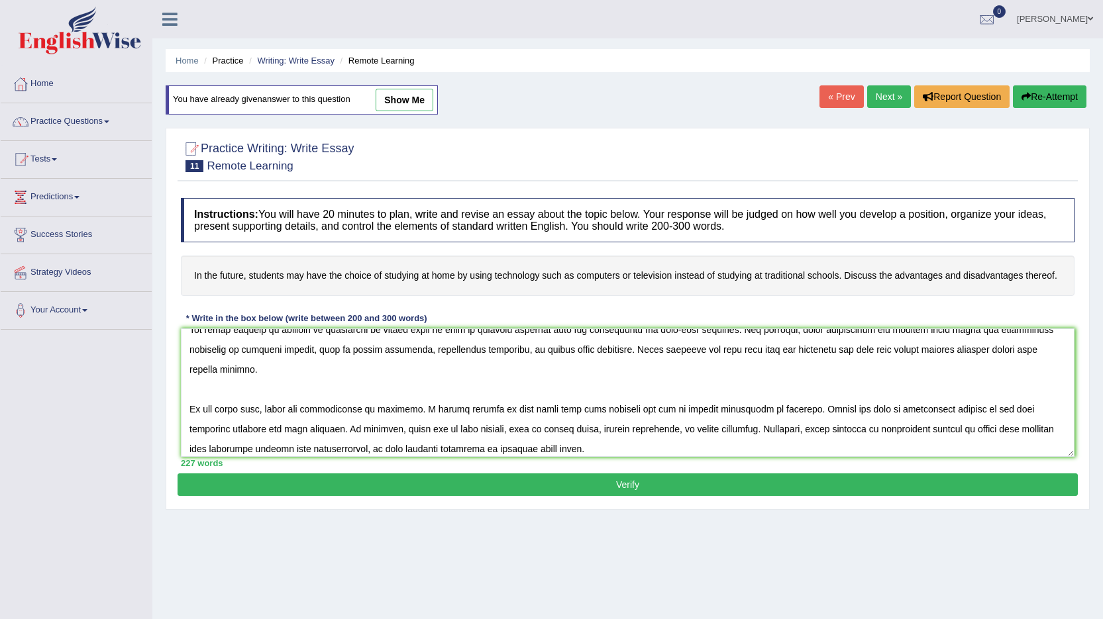
click at [337, 411] on textarea at bounding box center [628, 393] width 894 height 129
click at [243, 430] on textarea at bounding box center [628, 393] width 894 height 129
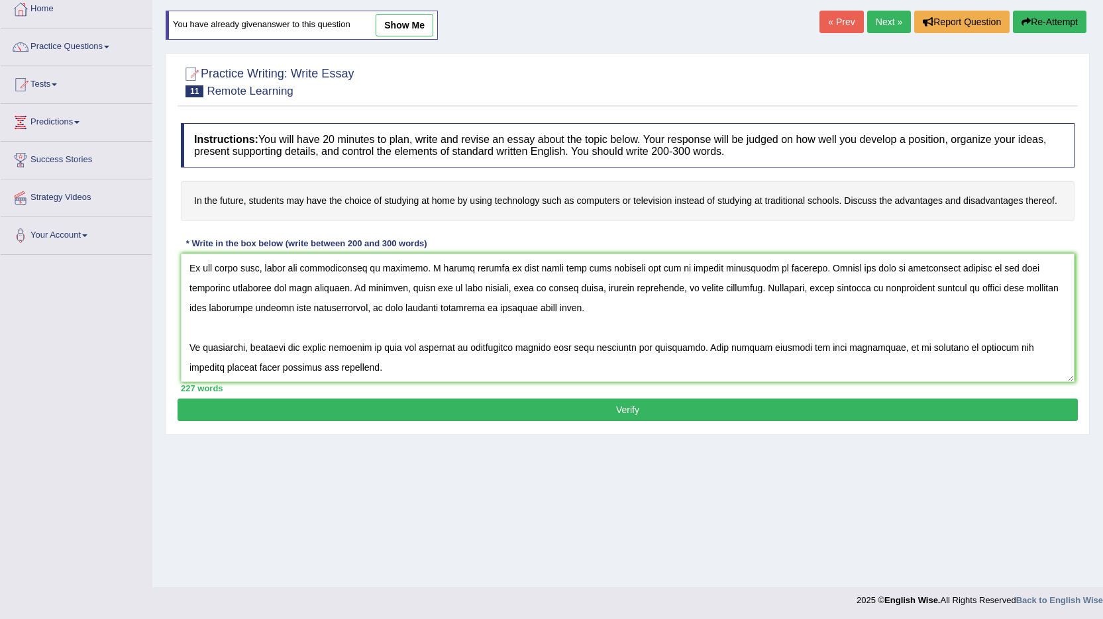
scroll to position [76, 0]
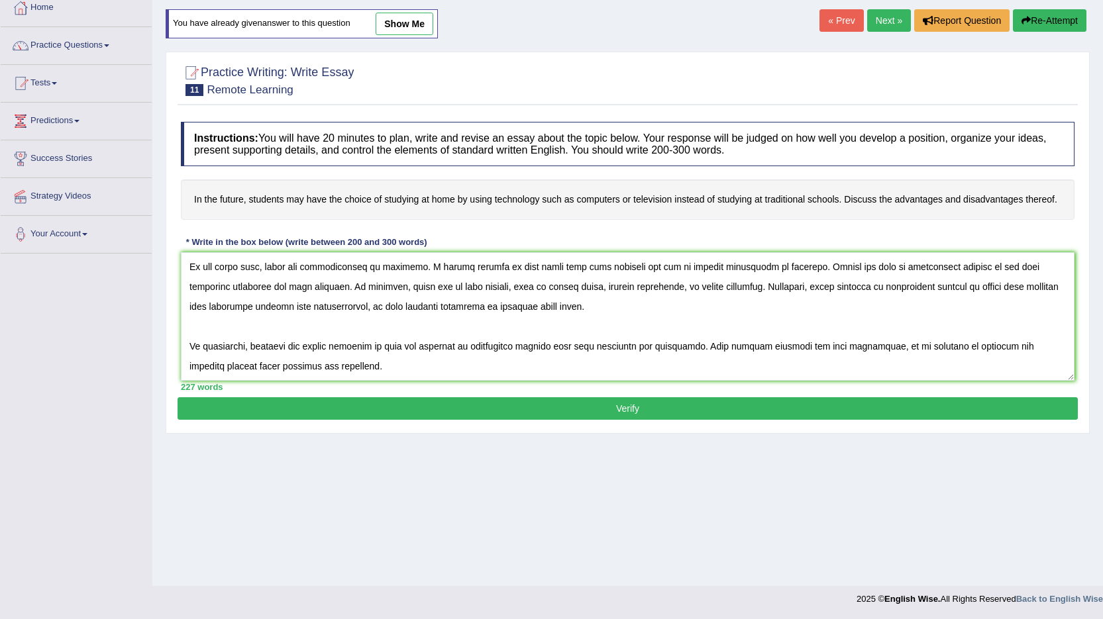
type textarea "In today's world, there are many students have choice of studying at home by us…"
click at [637, 408] on button "Verify" at bounding box center [628, 409] width 900 height 23
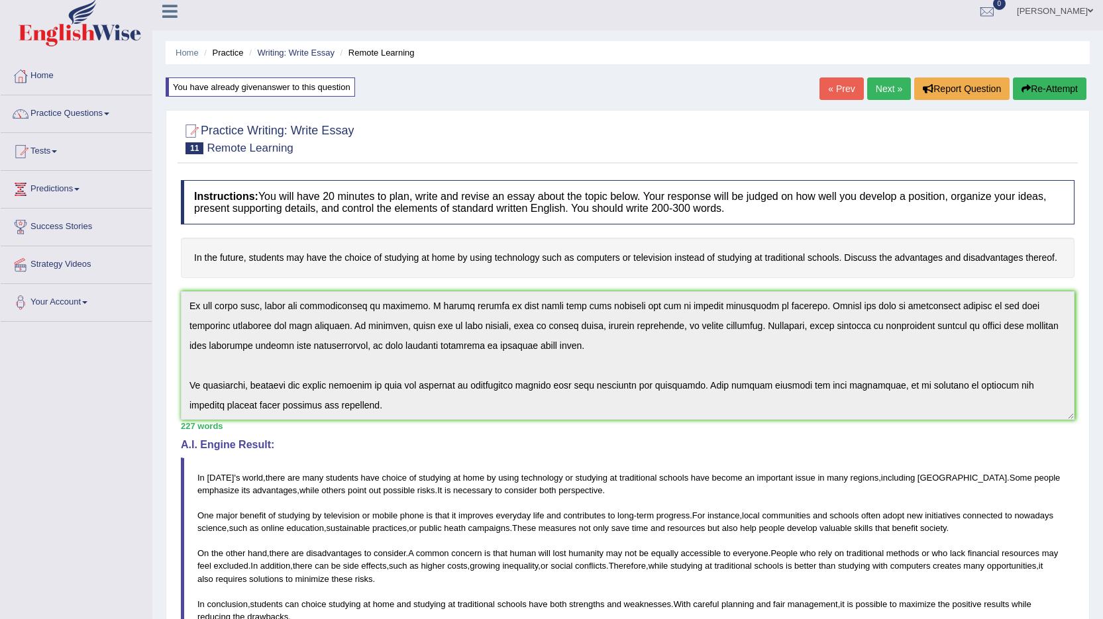
scroll to position [0, 0]
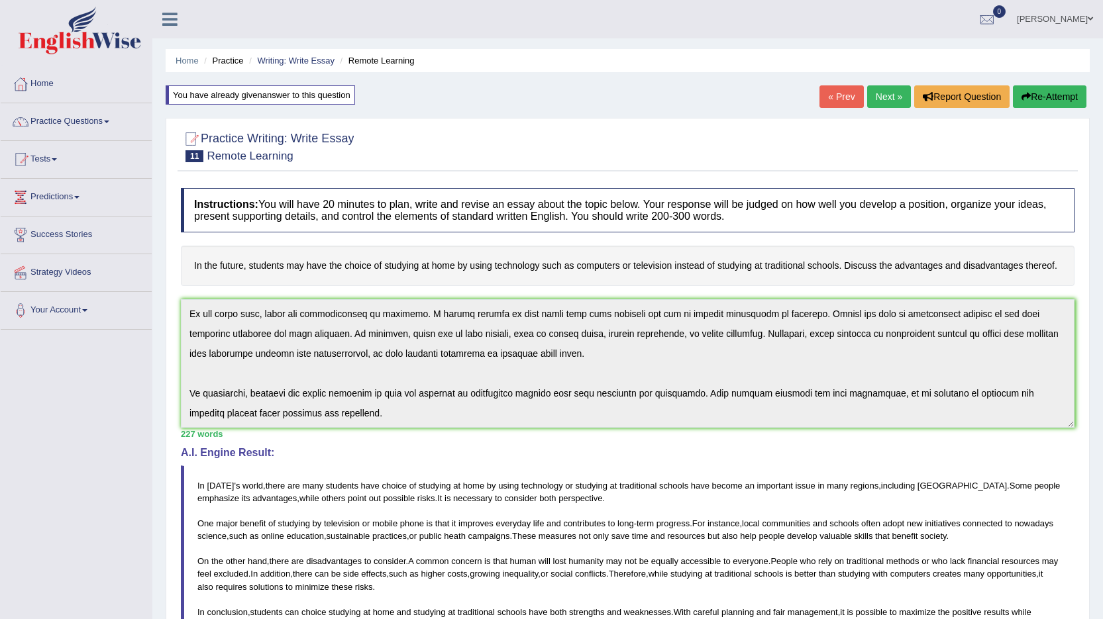
click at [890, 98] on link "Next »" at bounding box center [889, 96] width 44 height 23
